Goal: Task Accomplishment & Management: Manage account settings

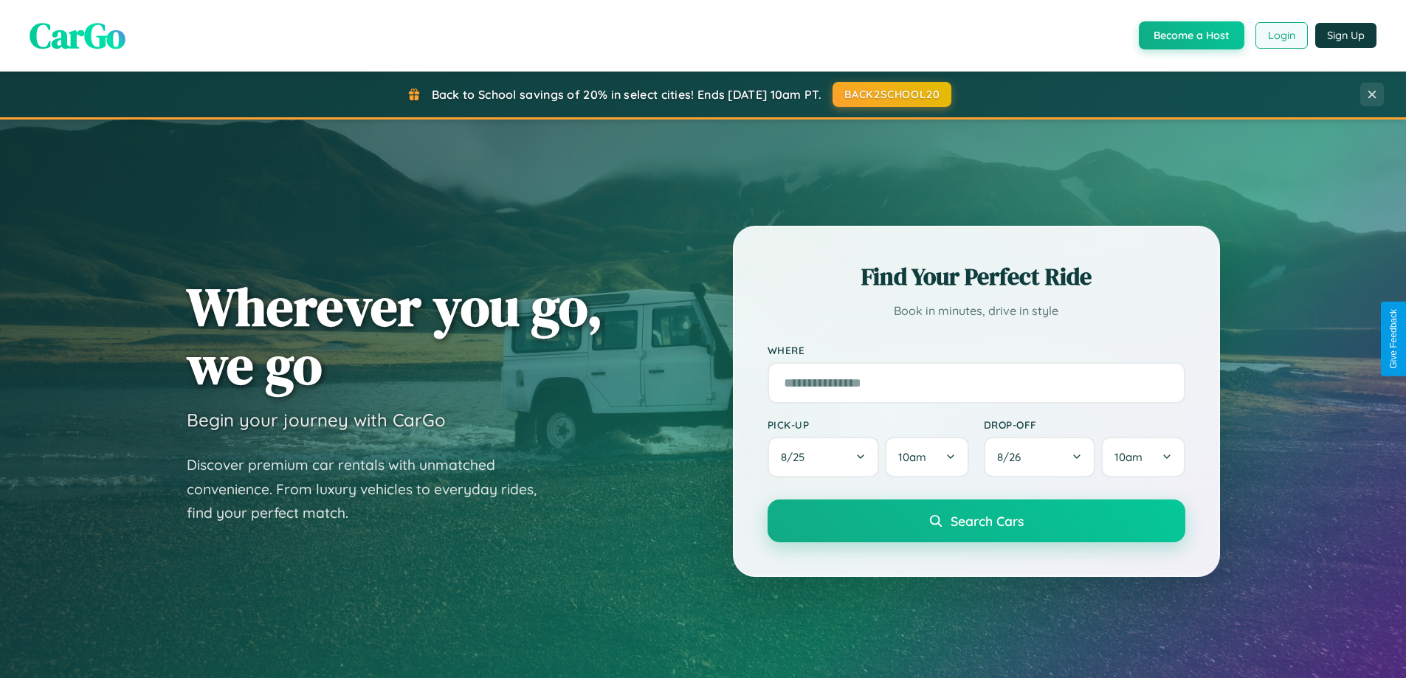
click at [1280, 35] on button "Login" at bounding box center [1281, 35] width 52 height 27
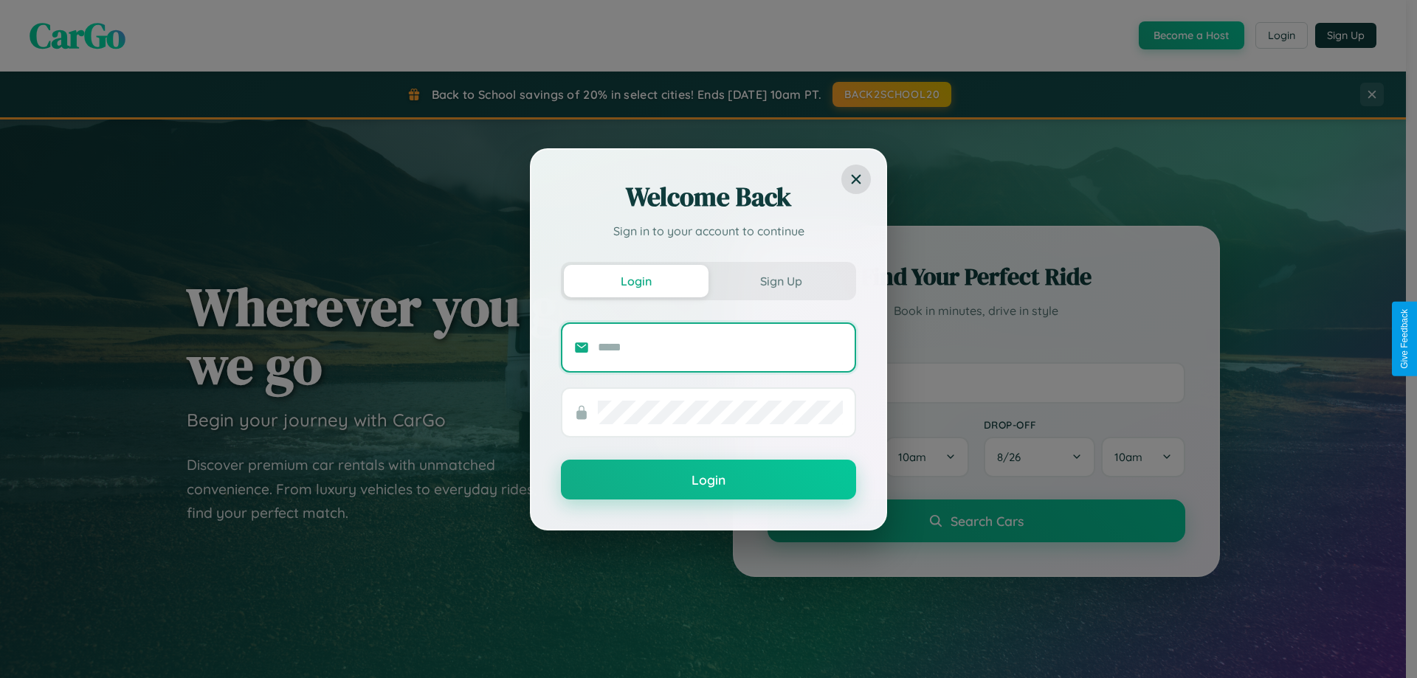
click at [720, 347] on input "text" at bounding box center [720, 348] width 245 height 24
type input "**********"
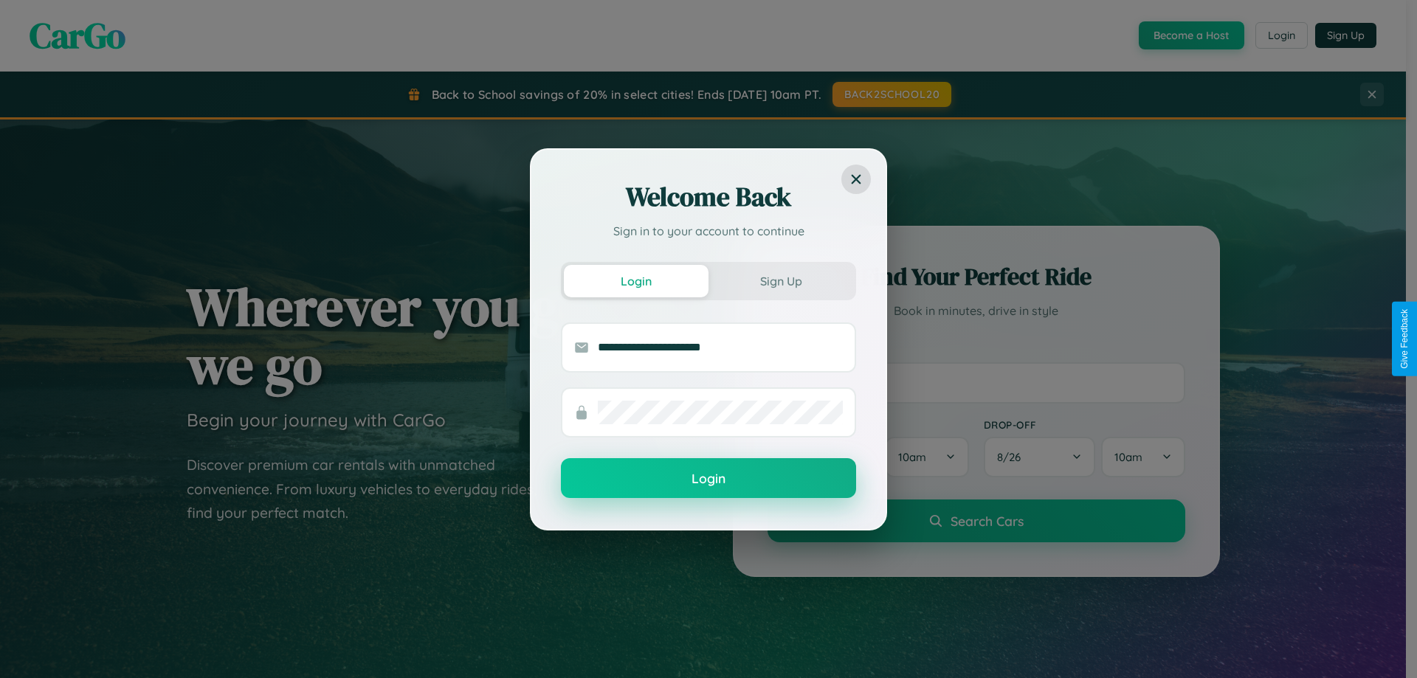
click at [708, 479] on button "Login" at bounding box center [708, 478] width 295 height 40
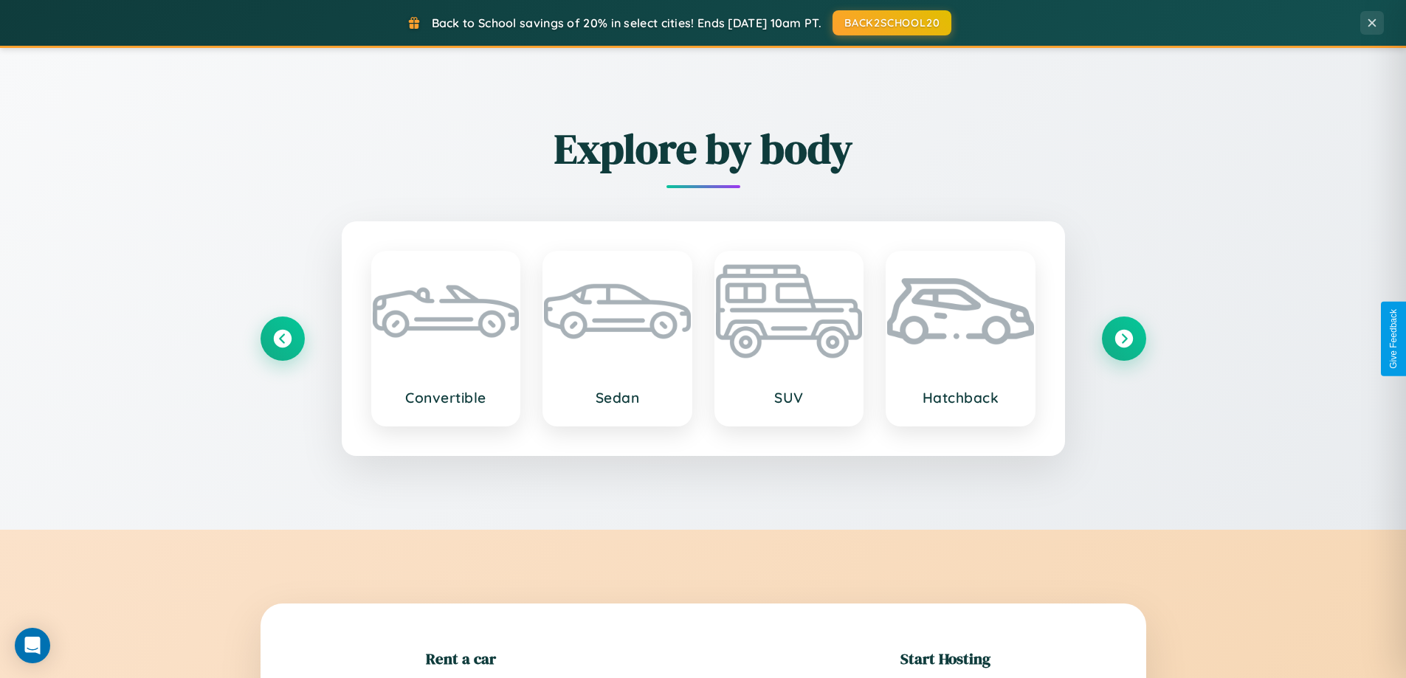
scroll to position [319, 0]
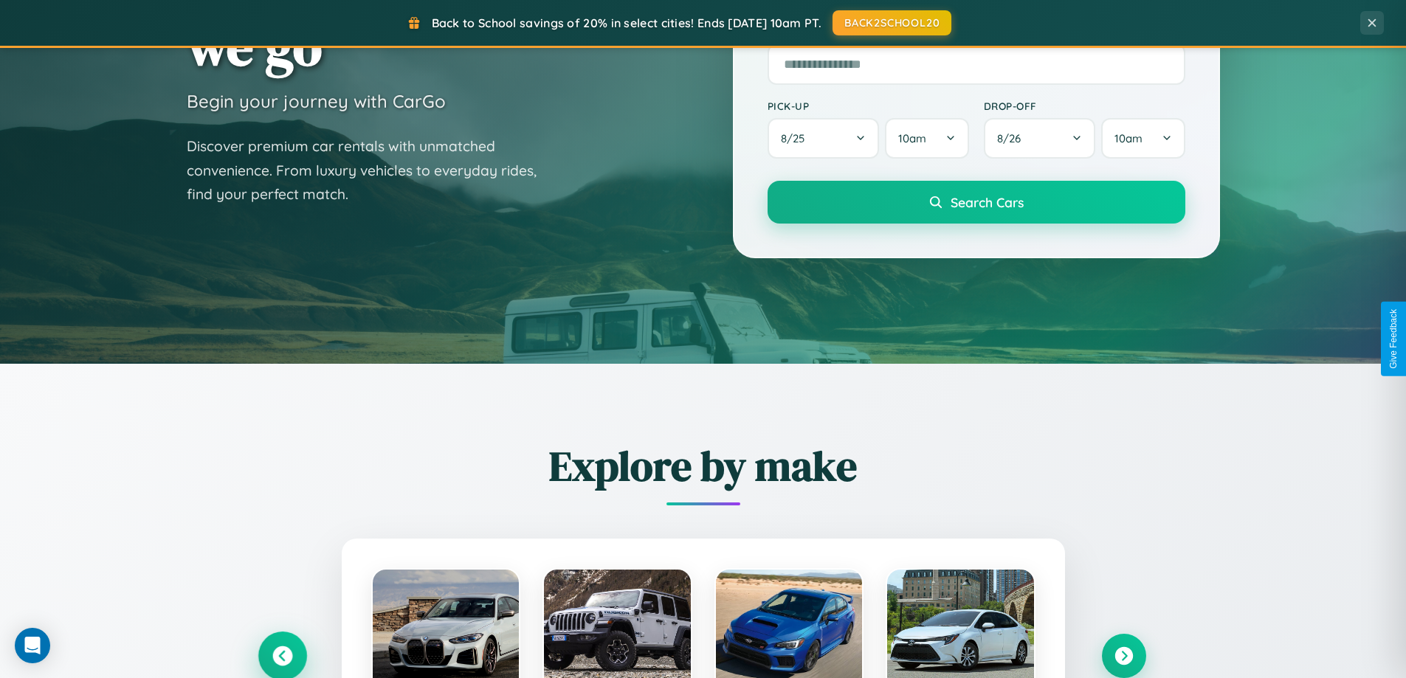
click at [282, 656] on icon at bounding box center [282, 656] width 20 height 20
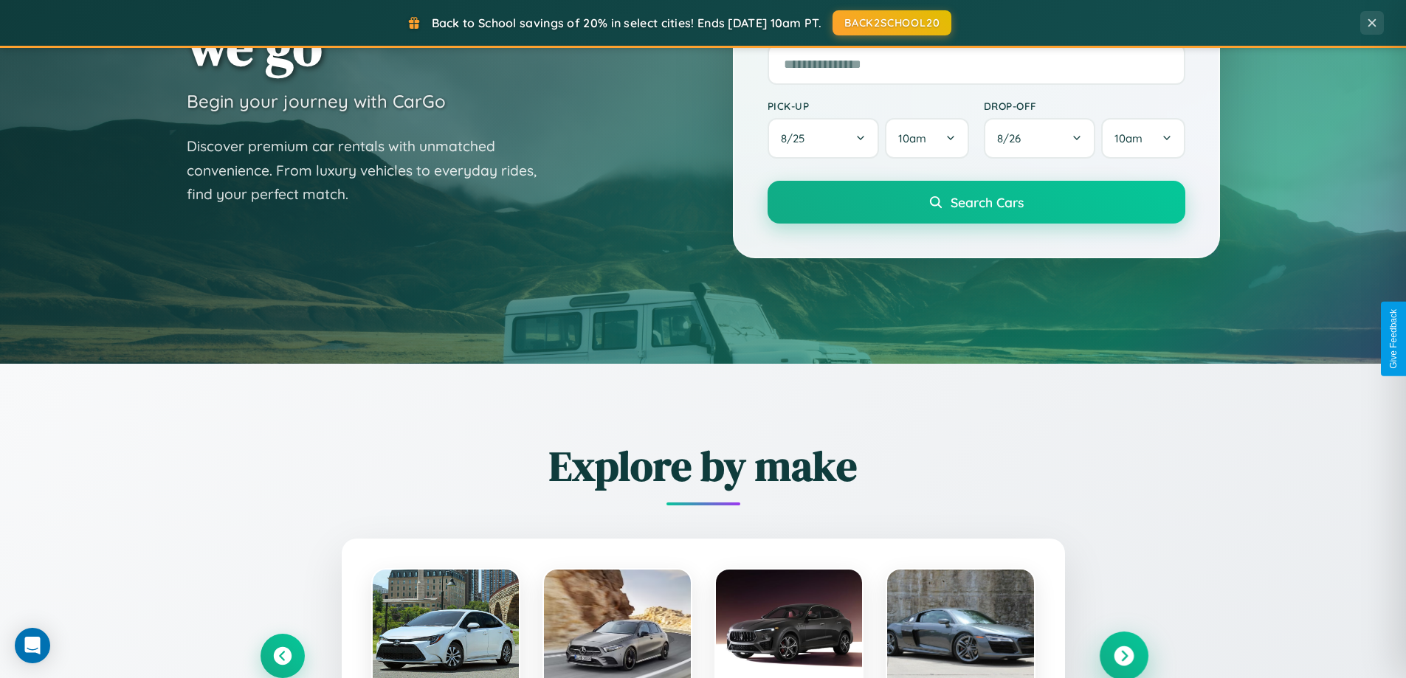
click at [1123, 655] on icon at bounding box center [1123, 656] width 20 height 20
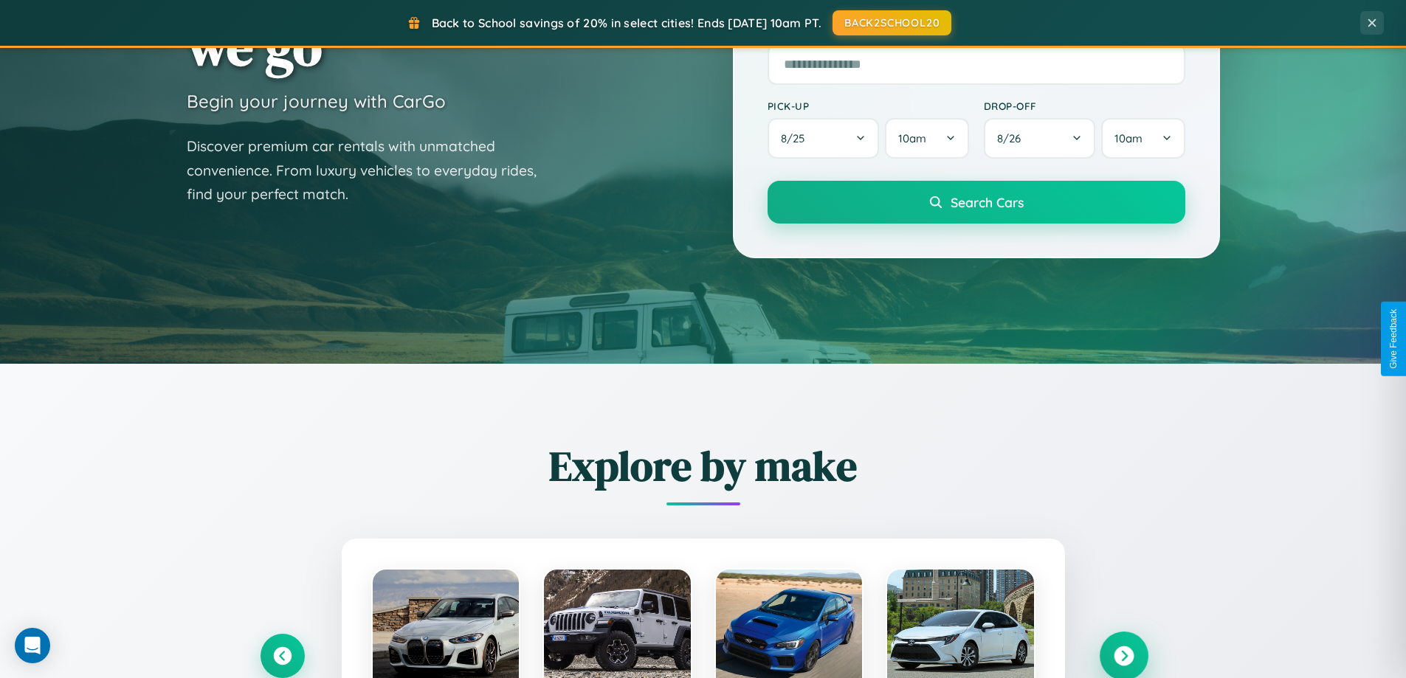
click at [1123, 654] on icon at bounding box center [1123, 656] width 20 height 20
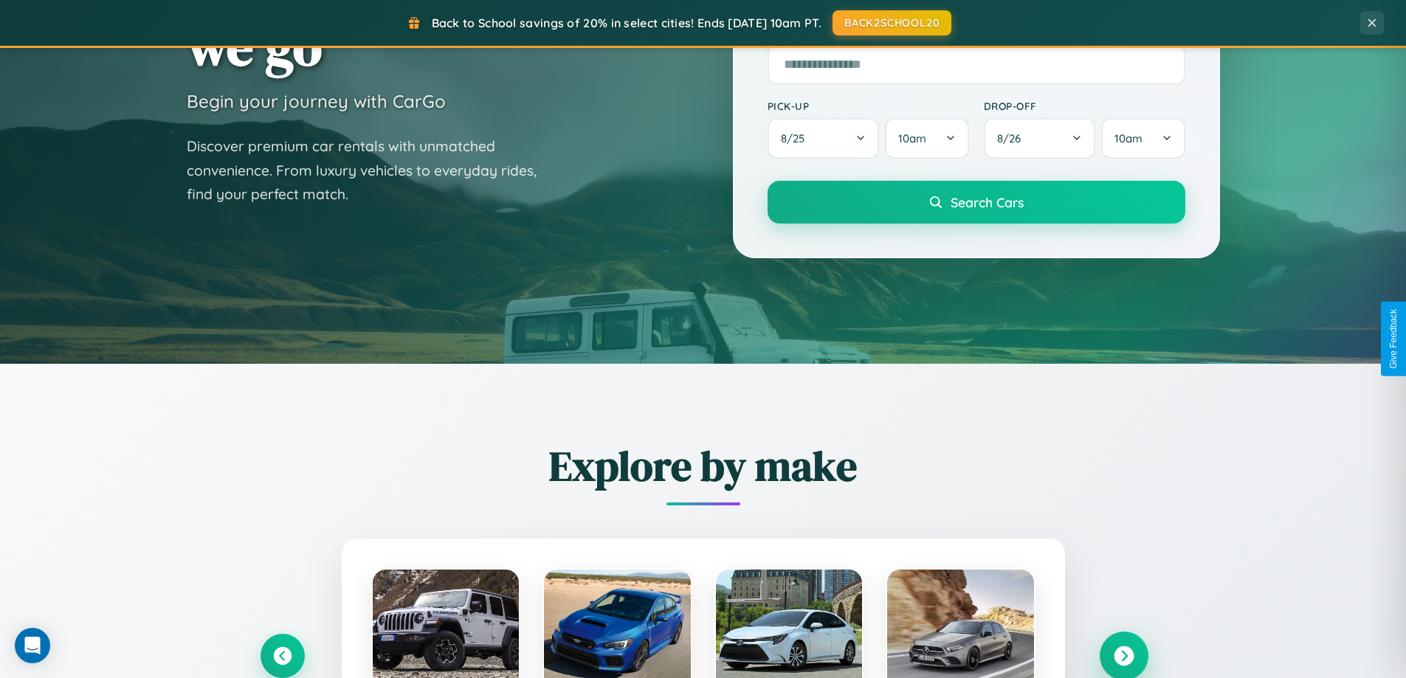
click at [1123, 654] on icon at bounding box center [1123, 656] width 20 height 20
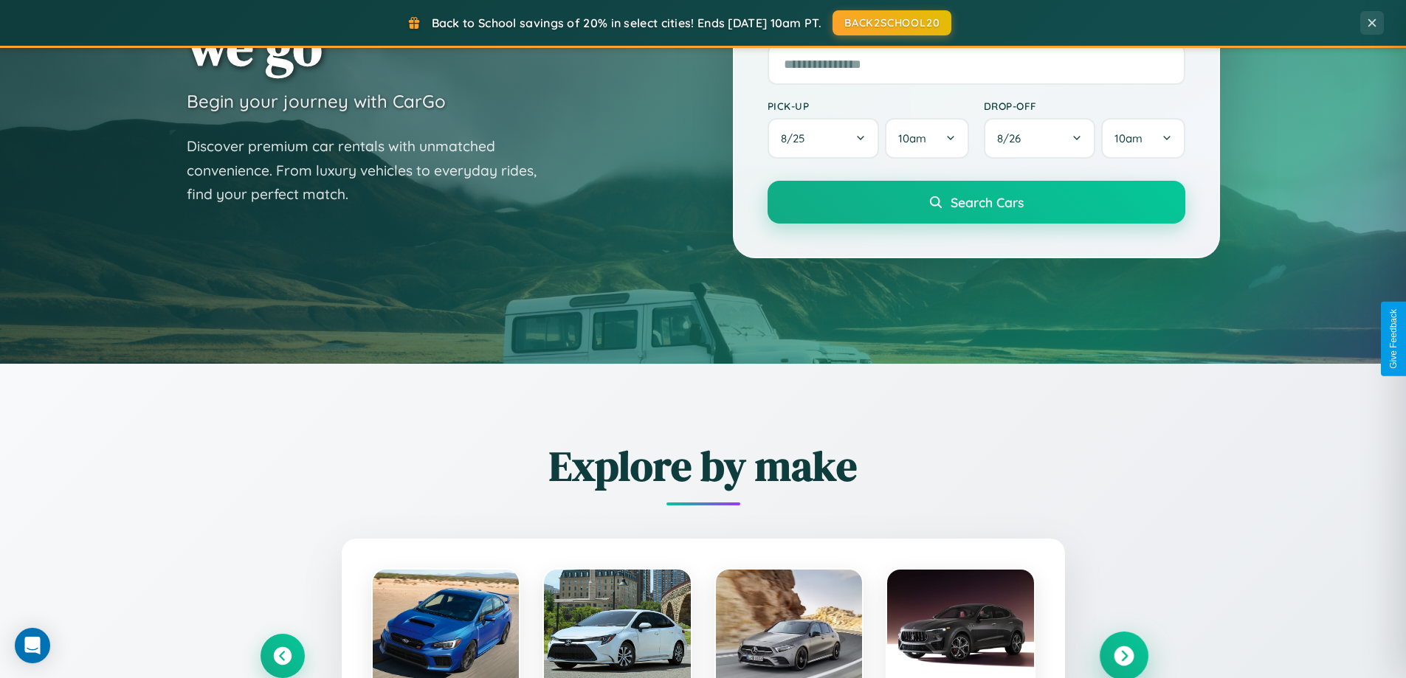
scroll to position [0, 0]
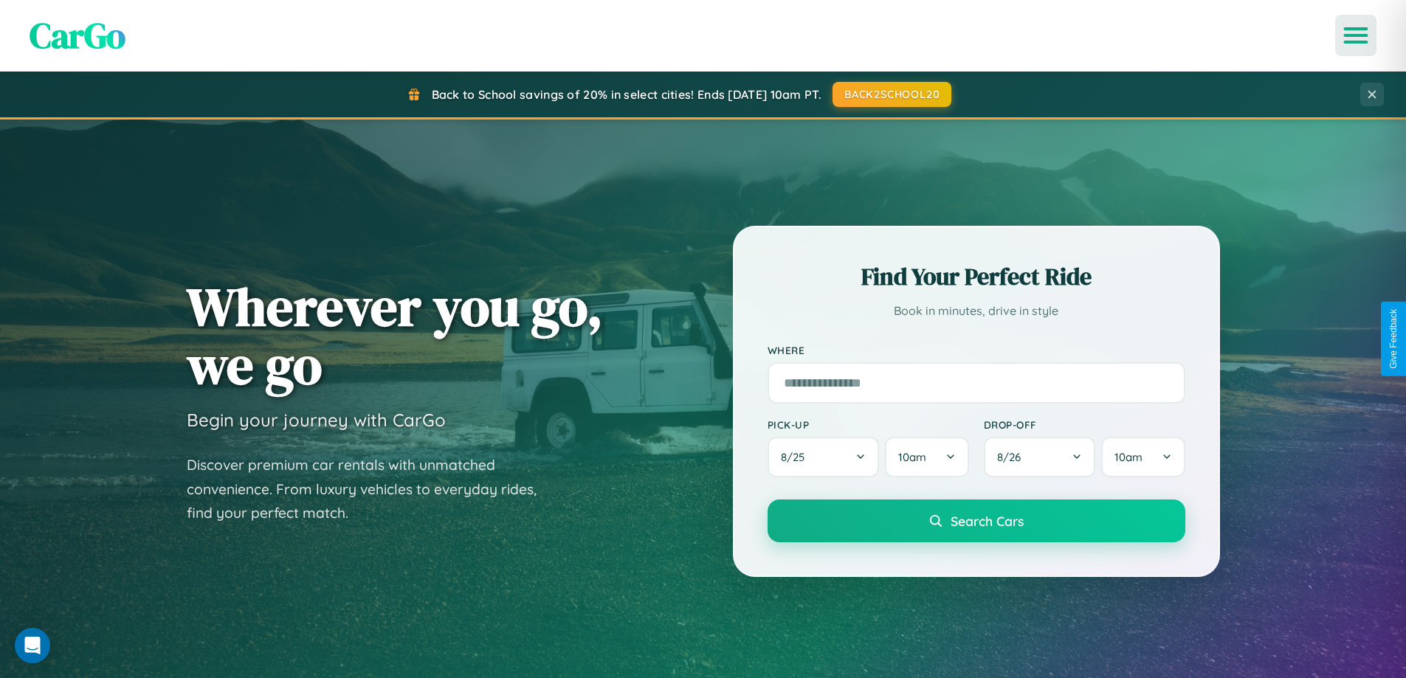
click at [1355, 35] on icon "Open menu" at bounding box center [1355, 35] width 21 height 13
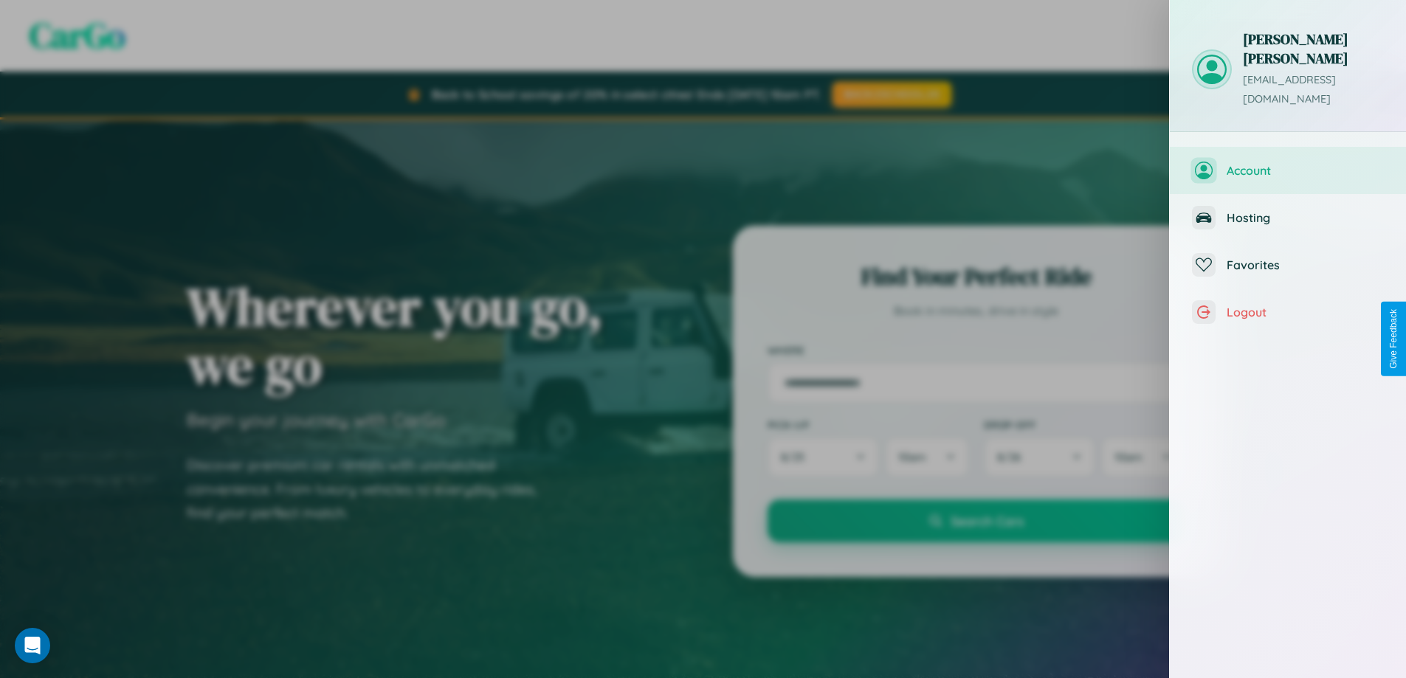
click at [1288, 163] on span "Account" at bounding box center [1304, 170] width 157 height 15
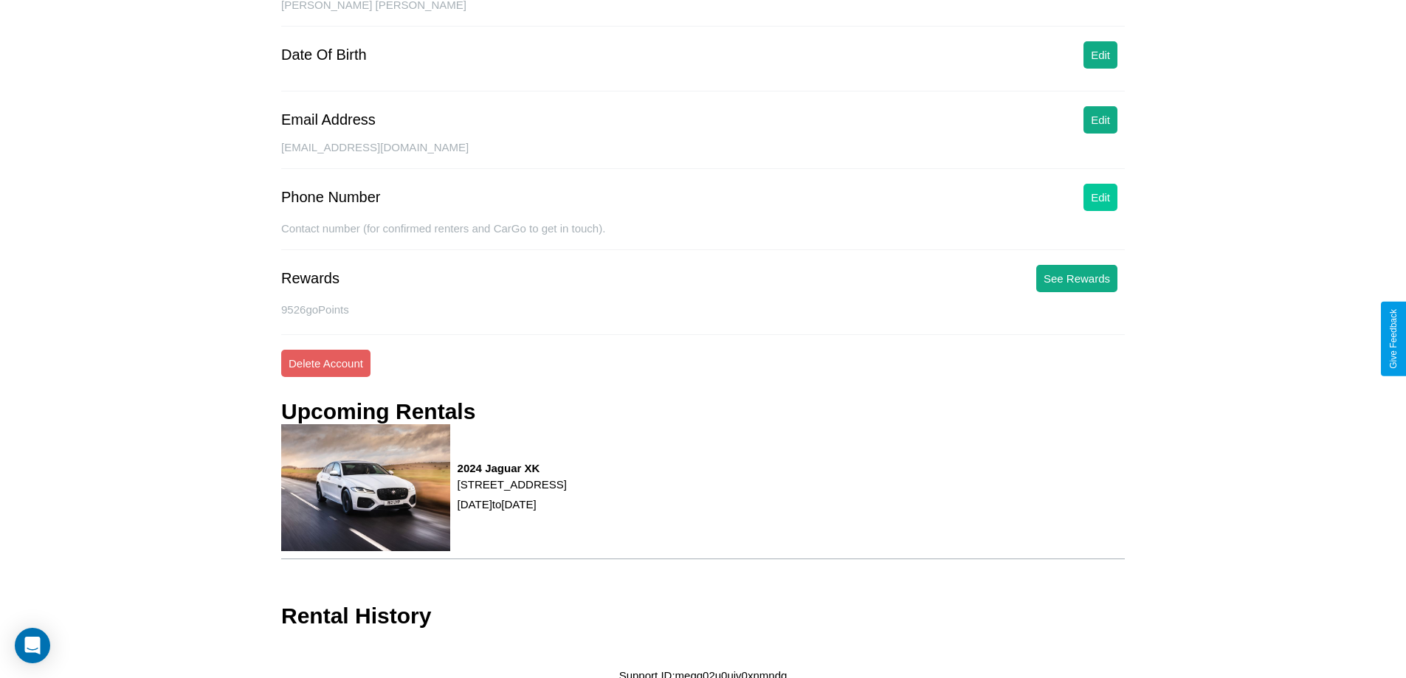
scroll to position [170, 0]
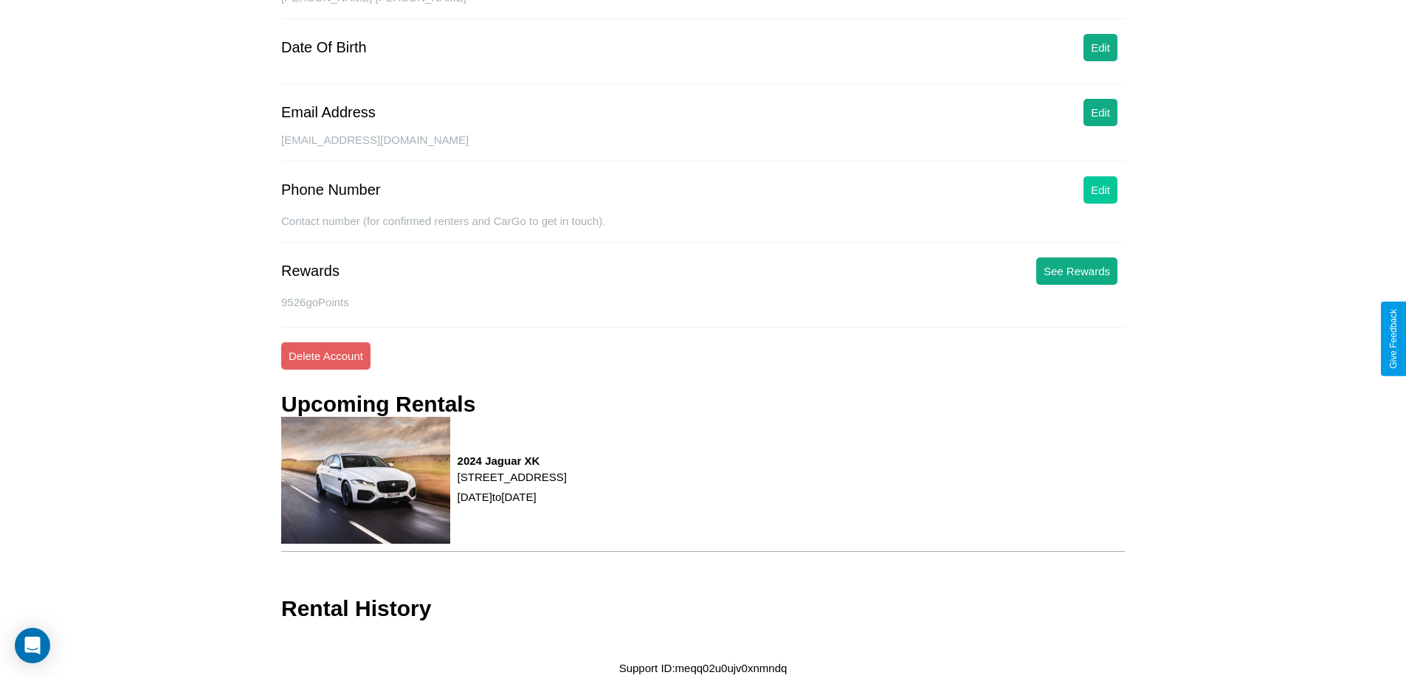
click at [1100, 197] on button "Edit" at bounding box center [1100, 189] width 34 height 27
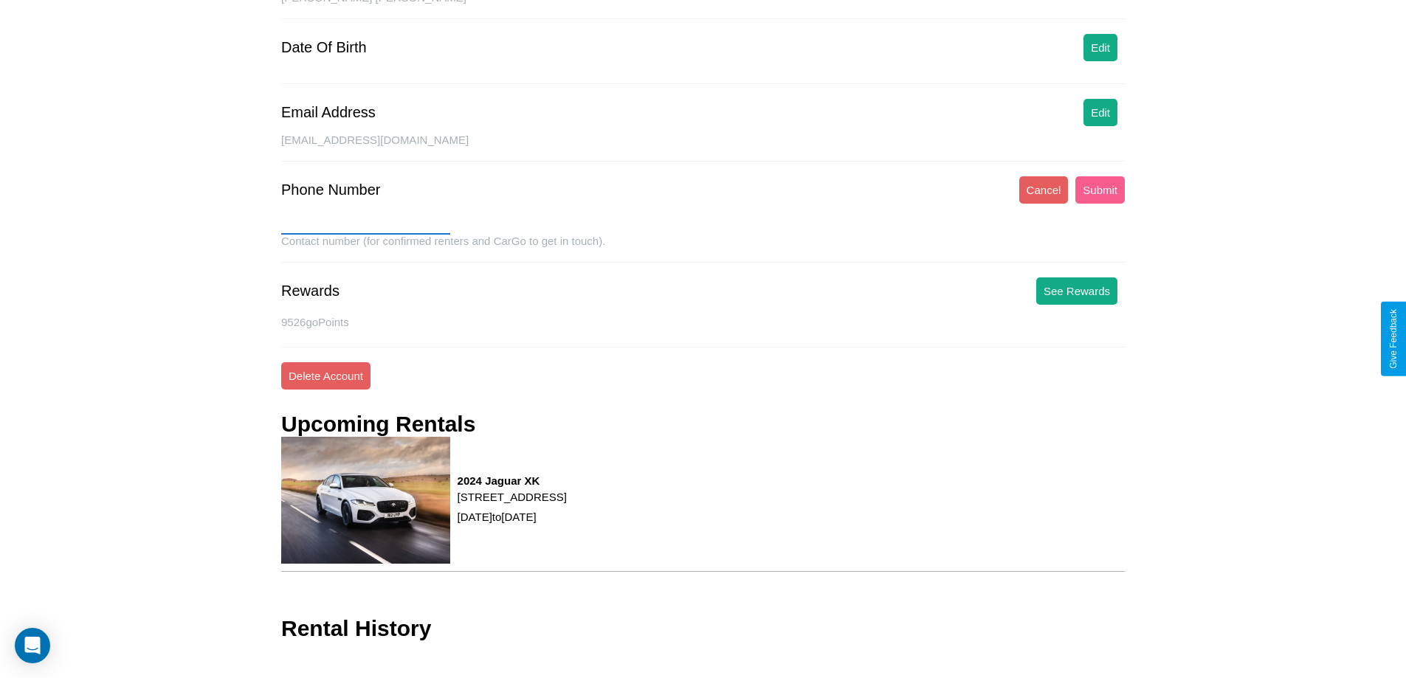
click at [365, 223] on input "text" at bounding box center [365, 223] width 169 height 24
type input "**********"
click at [1099, 190] on button "Submit" at bounding box center [1099, 189] width 49 height 27
